Goal: Communication & Community: Answer question/provide support

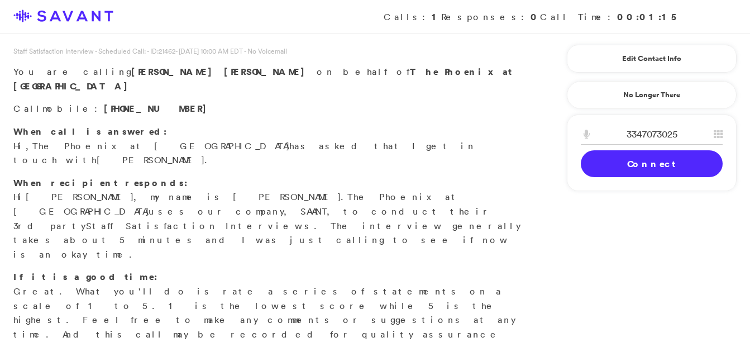
click at [628, 173] on link "Connect" at bounding box center [652, 163] width 142 height 27
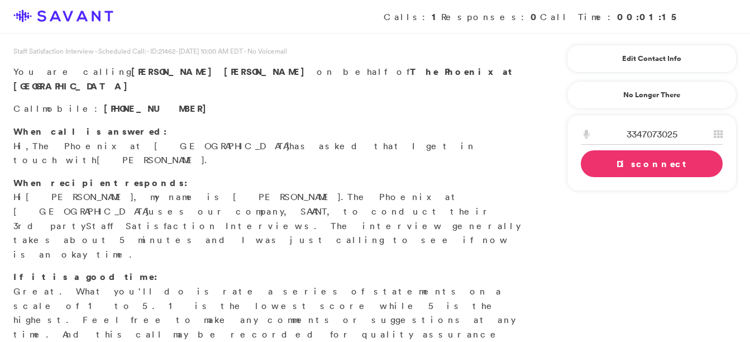
click at [646, 160] on link "Disconnect" at bounding box center [652, 163] width 142 height 27
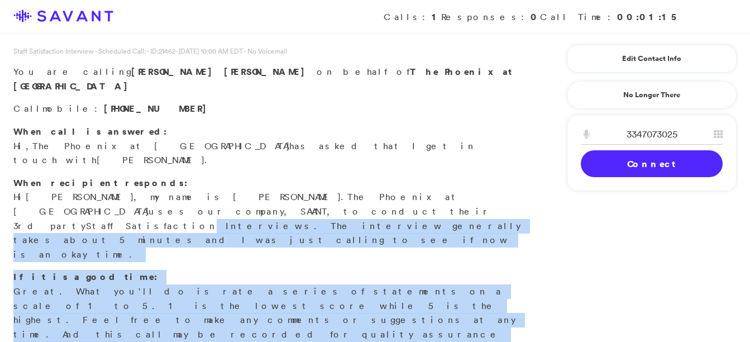
drag, startPoint x: 749, startPoint y: 171, endPoint x: 760, endPoint y: 251, distance: 80.6
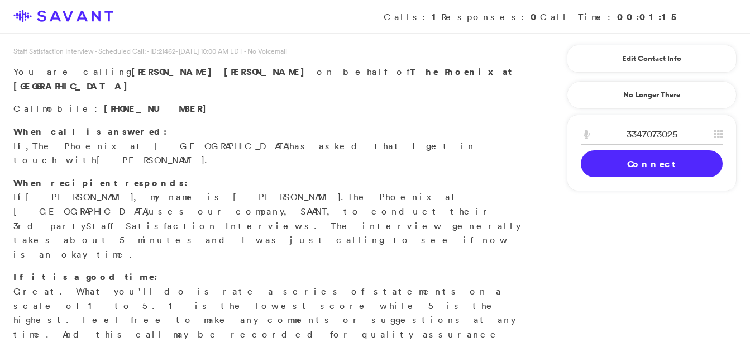
drag, startPoint x: 760, startPoint y: 251, endPoint x: 610, endPoint y: 242, distance: 150.5
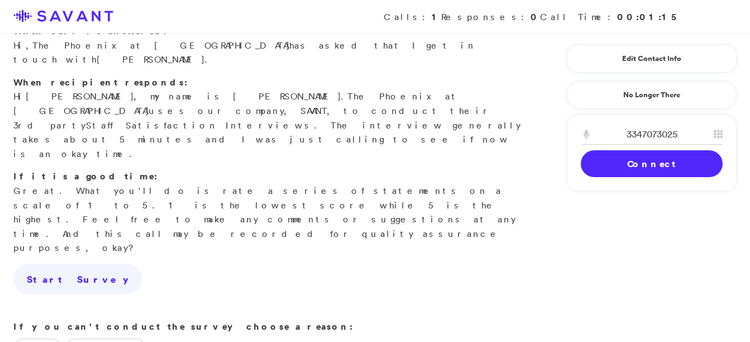
scroll to position [111, 0]
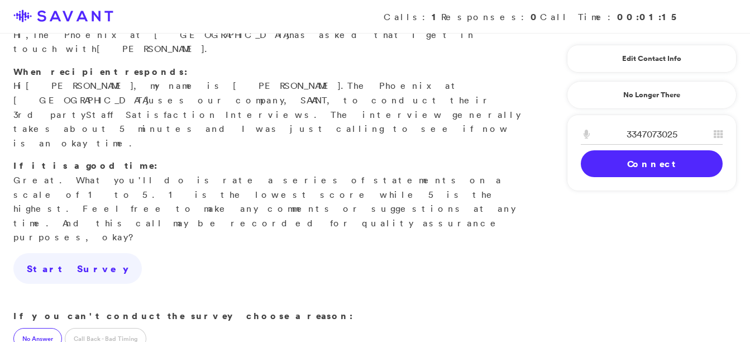
click at [44, 328] on label "No Answer" at bounding box center [37, 338] width 49 height 21
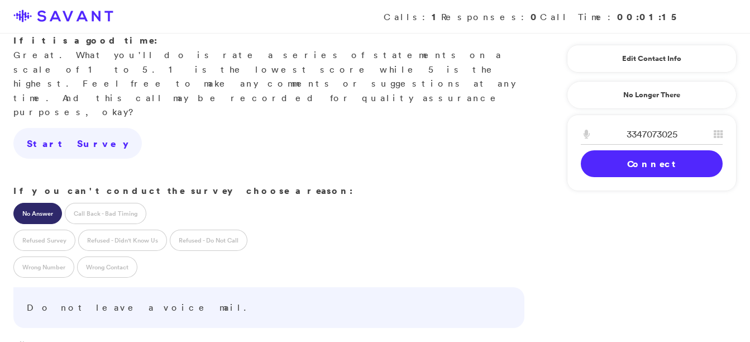
scroll to position [360, 0]
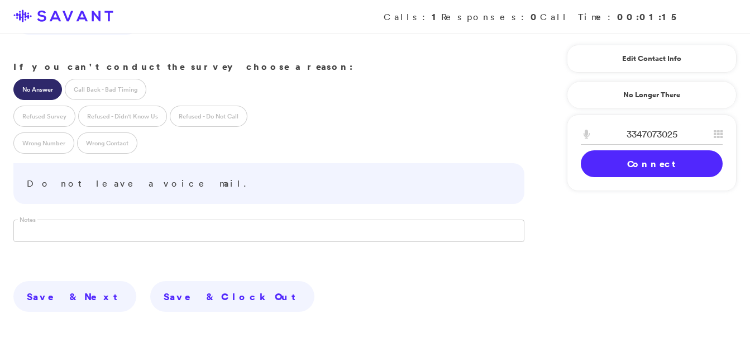
click at [332, 318] on div "Staff Satisfaction Interview - Scheduled Call: - ID: 21462 - [DATE] 10:00 AM ED…" at bounding box center [374, 71] width 723 height 770
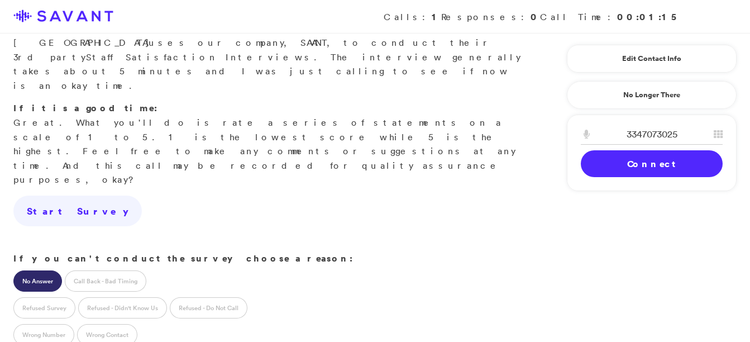
scroll to position [156, 0]
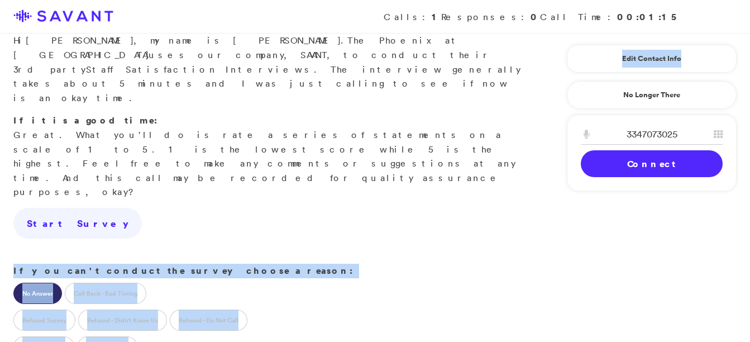
drag, startPoint x: 743, startPoint y: 104, endPoint x: 705, endPoint y: 45, distance: 69.6
click at [705, 45] on div "Staff Satisfaction Interview - Scheduled Call: - ID: 21462 - [DATE] 10:00 AM ED…" at bounding box center [375, 252] width 750 height 816
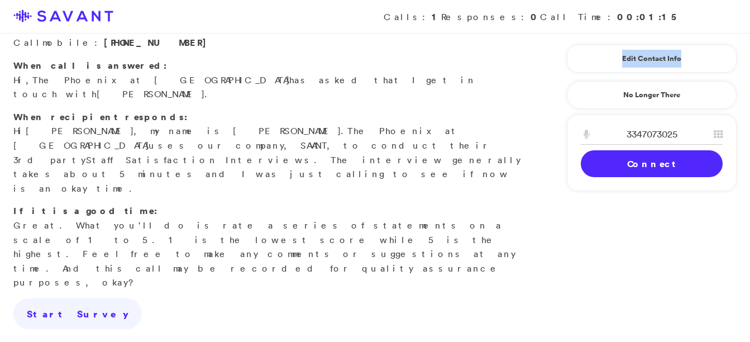
scroll to position [88, 0]
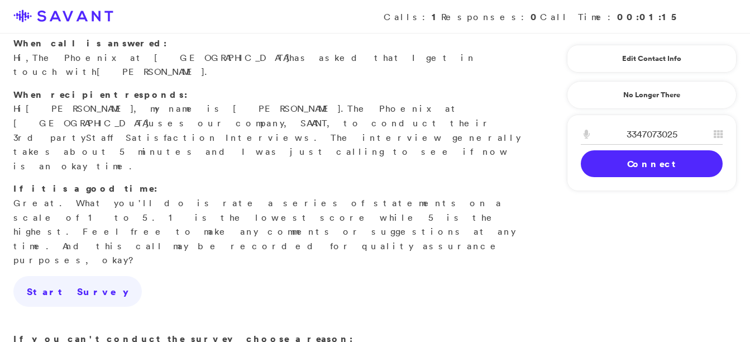
click at [638, 161] on link "Connect" at bounding box center [652, 163] width 142 height 27
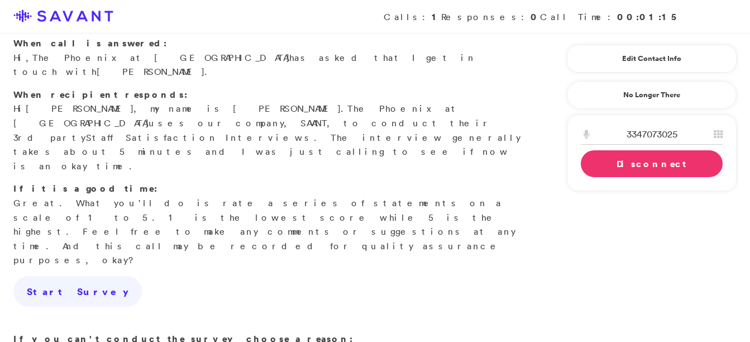
drag, startPoint x: 676, startPoint y: 248, endPoint x: 667, endPoint y: 233, distance: 17.2
click at [667, 233] on div "Staff Satisfaction Interview - Scheduled Call: - ID: 21462 - [DATE] 10:00 AM ED…" at bounding box center [375, 298] width 750 height 681
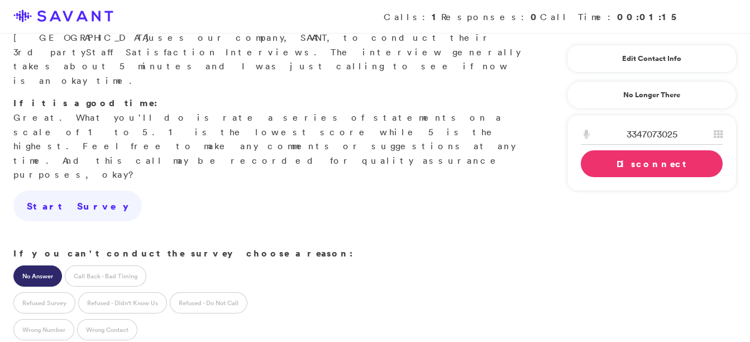
scroll to position [181, 0]
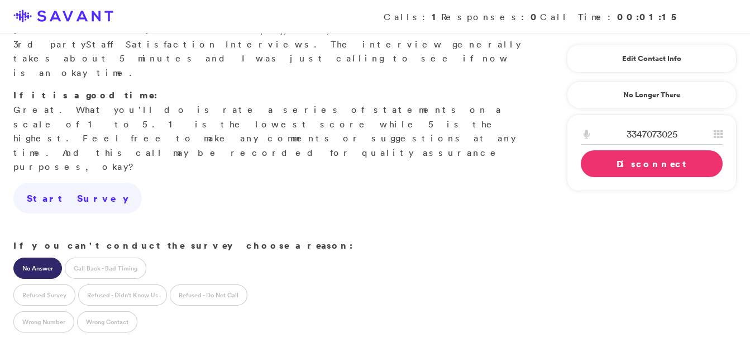
click at [23, 257] on label "No Answer" at bounding box center [37, 267] width 49 height 21
click at [625, 165] on link "Disconnect" at bounding box center [652, 163] width 142 height 27
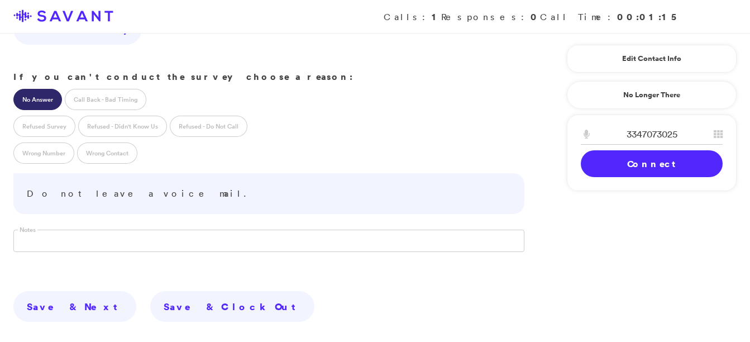
scroll to position [360, 0]
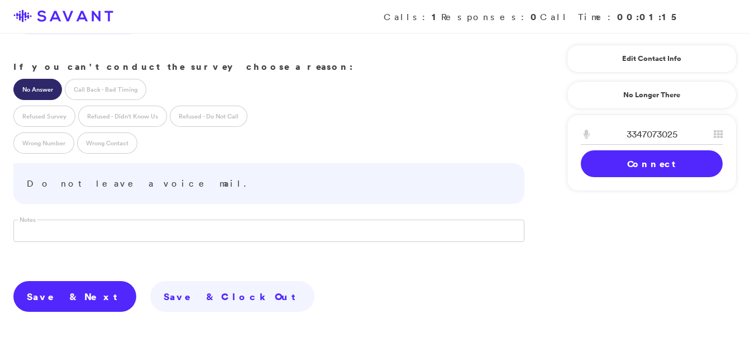
click at [57, 281] on link "Save & Next" at bounding box center [74, 296] width 123 height 31
